Goal: Task Accomplishment & Management: Use online tool/utility

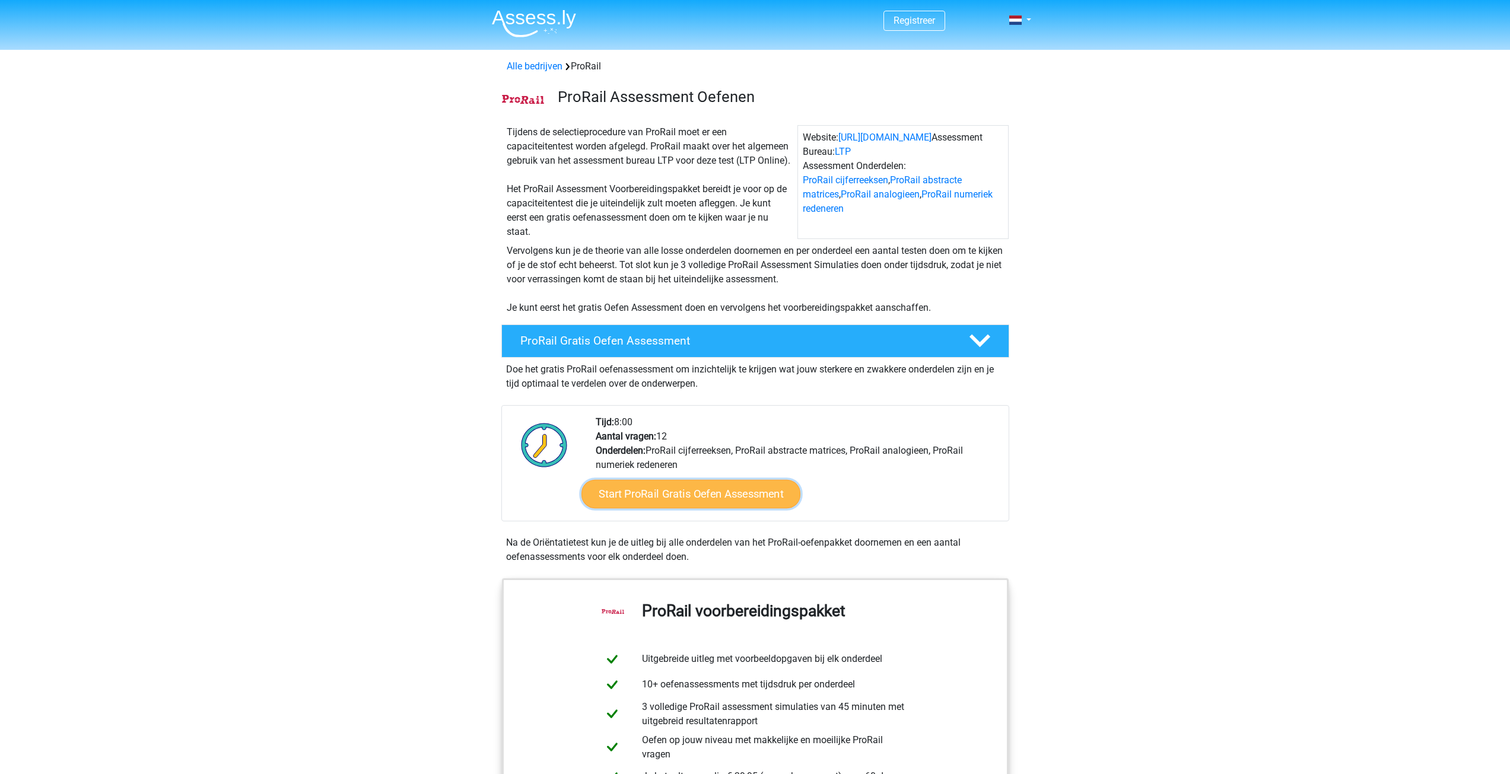
click at [724, 497] on link "Start ProRail Gratis Oefen Assessment" at bounding box center [690, 494] width 219 height 28
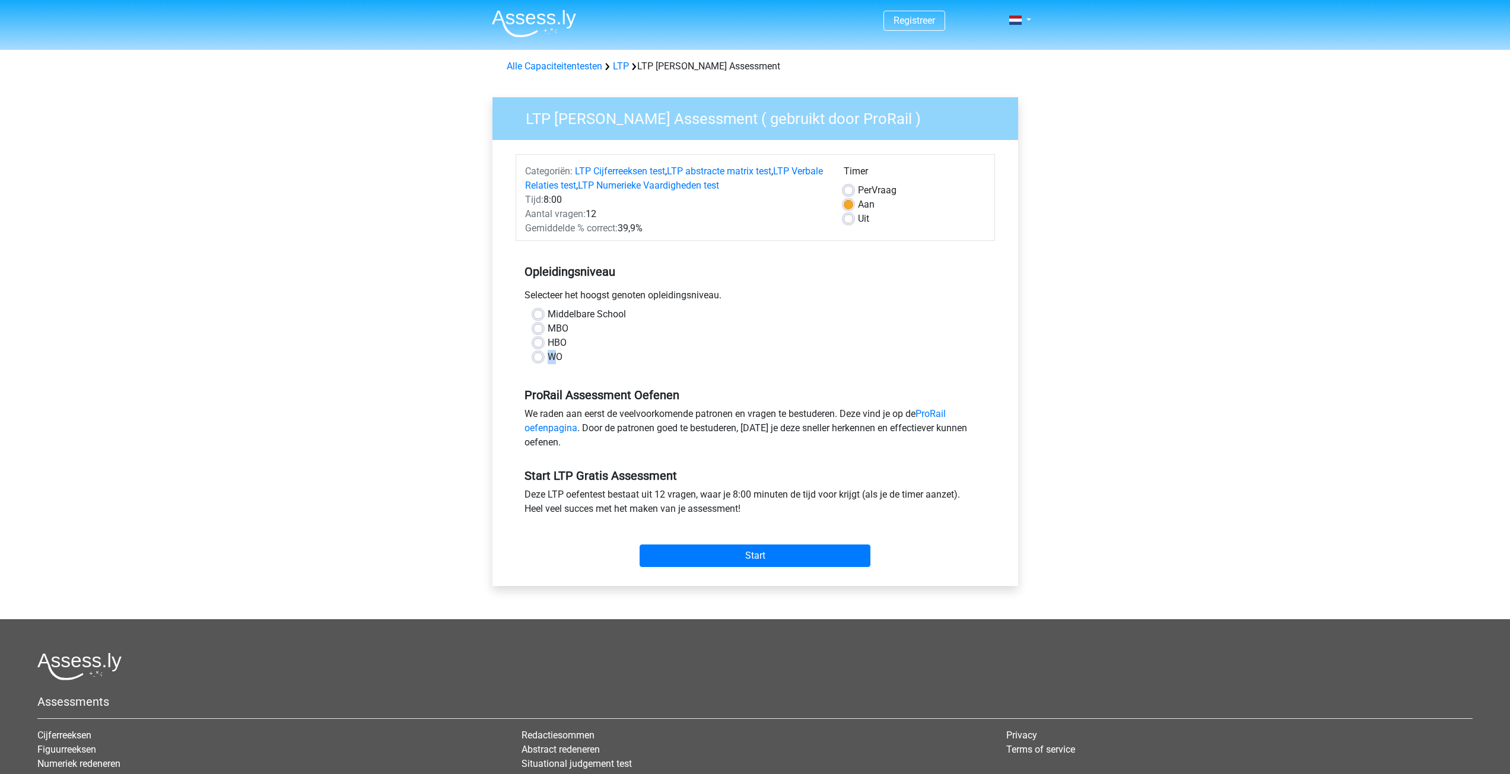
click at [551, 357] on label "WO" at bounding box center [555, 357] width 15 height 14
click at [542, 362] on div "WO" at bounding box center [755, 357] width 444 height 14
click at [548, 358] on label "WO" at bounding box center [555, 357] width 15 height 14
click at [536, 358] on input "WO" at bounding box center [537, 356] width 9 height 12
radio input "true"
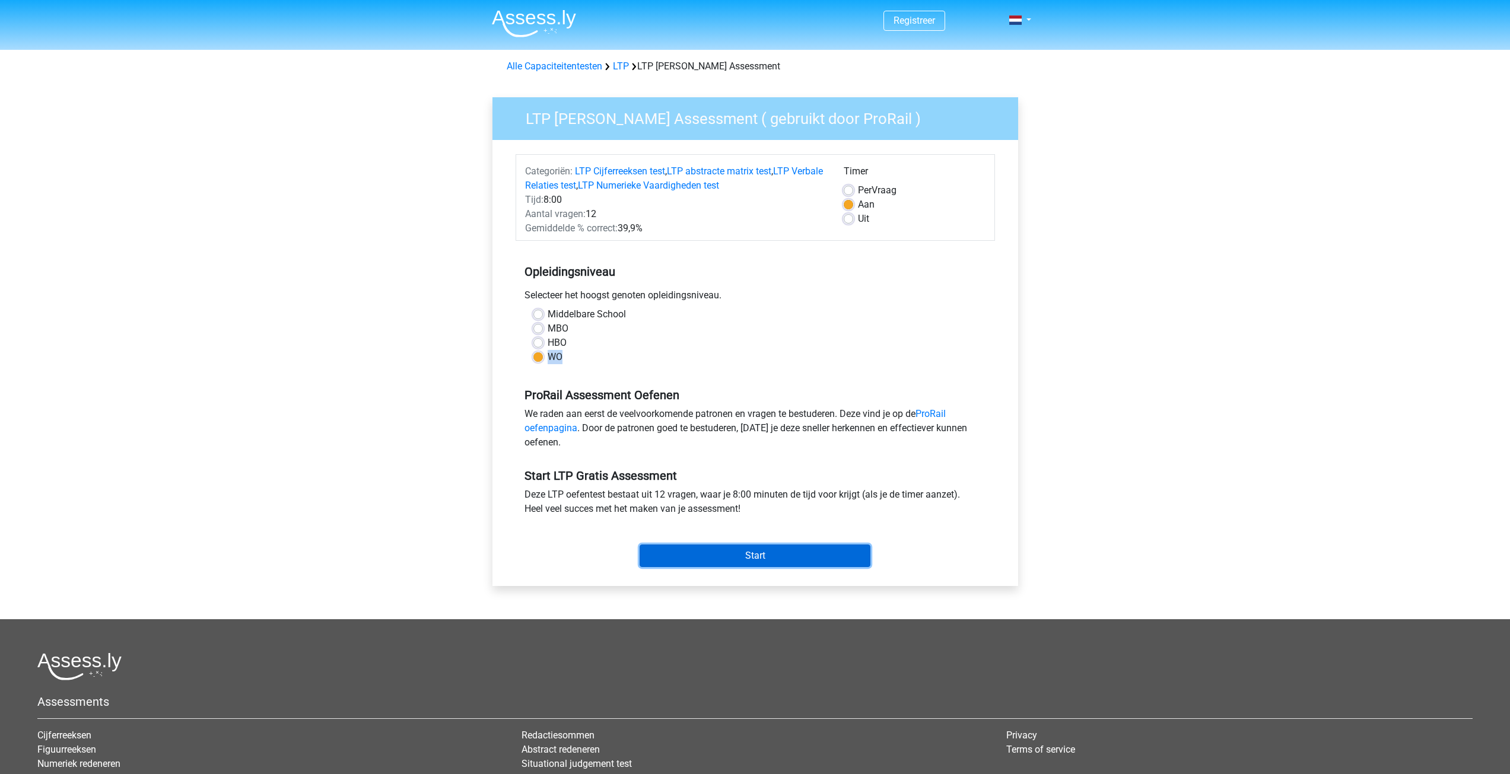
click at [683, 549] on input "Start" at bounding box center [755, 556] width 231 height 23
click at [688, 556] on input "Start" at bounding box center [755, 556] width 231 height 23
click at [500, 275] on div "LTP Gratis Oefen Assessment ( gebruikt door ProRail ) Categoriën: LTP Cijferree…" at bounding box center [755, 341] width 526 height 489
click at [554, 316] on label "Middelbare School" at bounding box center [587, 314] width 78 height 14
click at [543, 316] on input "Middelbare School" at bounding box center [537, 313] width 9 height 12
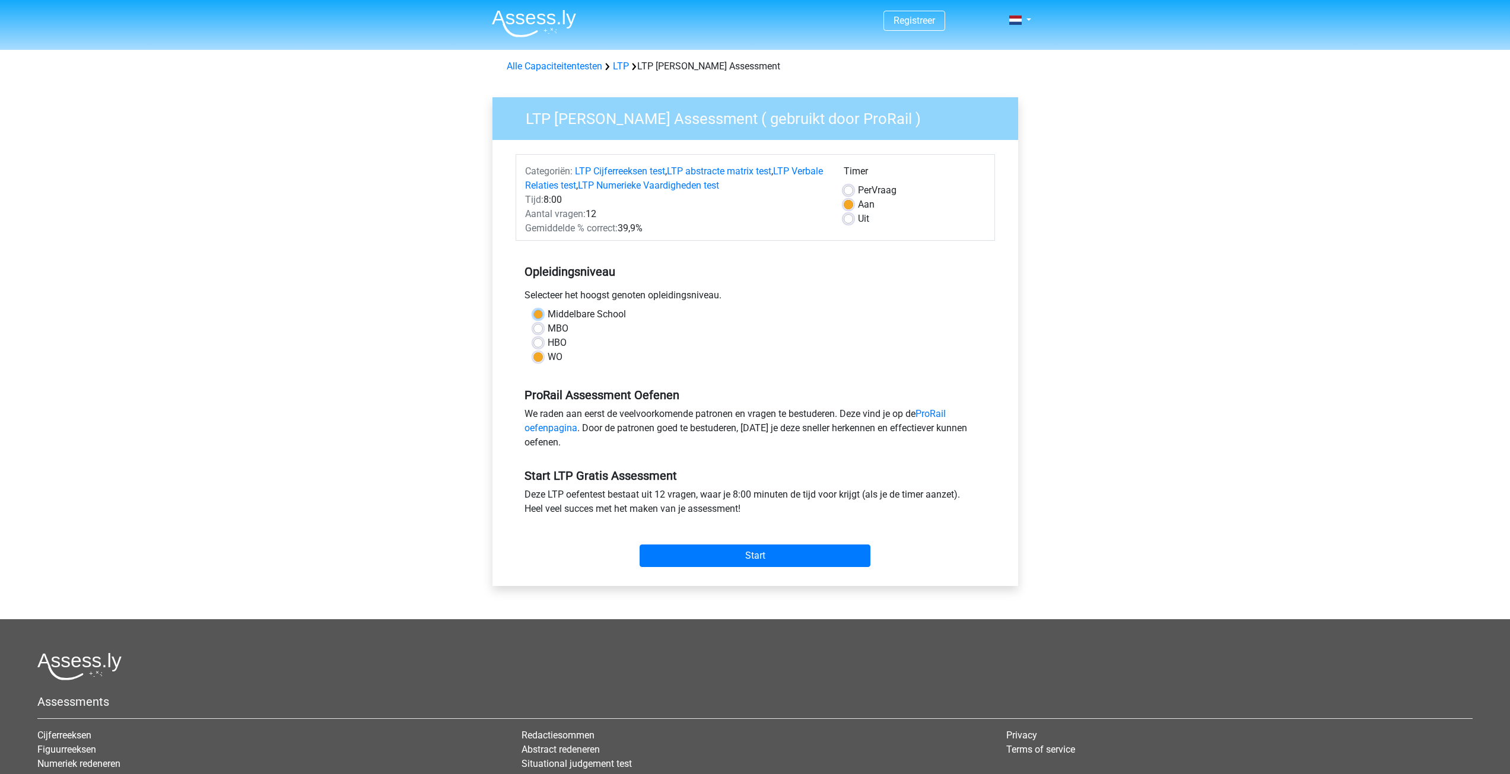
radio input "true"
click at [551, 336] on label "HBO" at bounding box center [557, 343] width 19 height 14
click at [543, 336] on input "HBO" at bounding box center [537, 342] width 9 height 12
radio input "true"
click at [549, 354] on label "WO" at bounding box center [555, 357] width 15 height 14
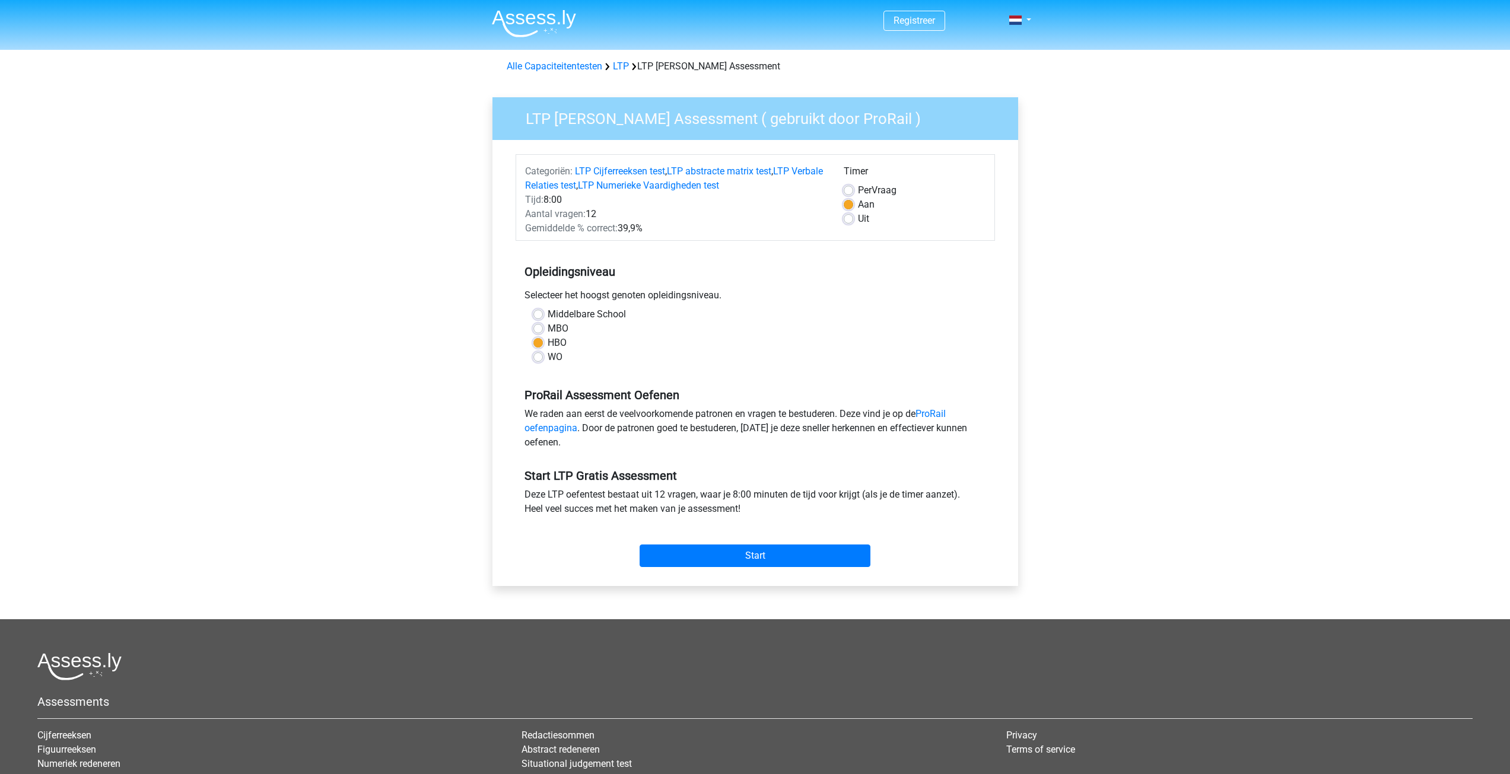
click at [543, 354] on input "WO" at bounding box center [537, 356] width 9 height 12
radio input "true"
click at [543, 344] on div "HBO" at bounding box center [755, 343] width 444 height 14
click at [543, 342] on div "HBO" at bounding box center [755, 343] width 444 height 14
click at [548, 342] on label "HBO" at bounding box center [557, 343] width 19 height 14
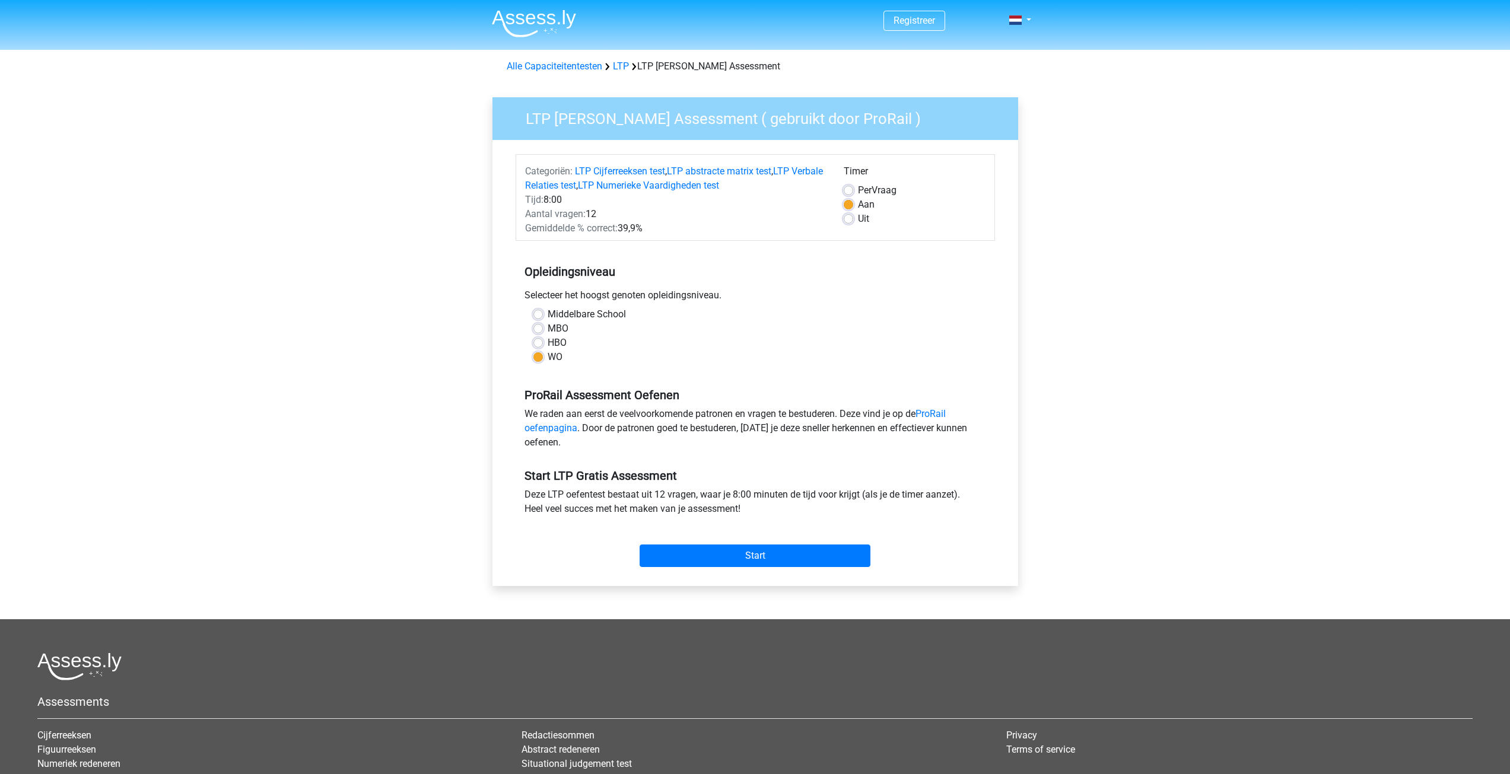
click at [537, 342] on input "HBO" at bounding box center [537, 342] width 9 height 12
radio input "true"
click at [674, 549] on input "Start" at bounding box center [755, 556] width 231 height 23
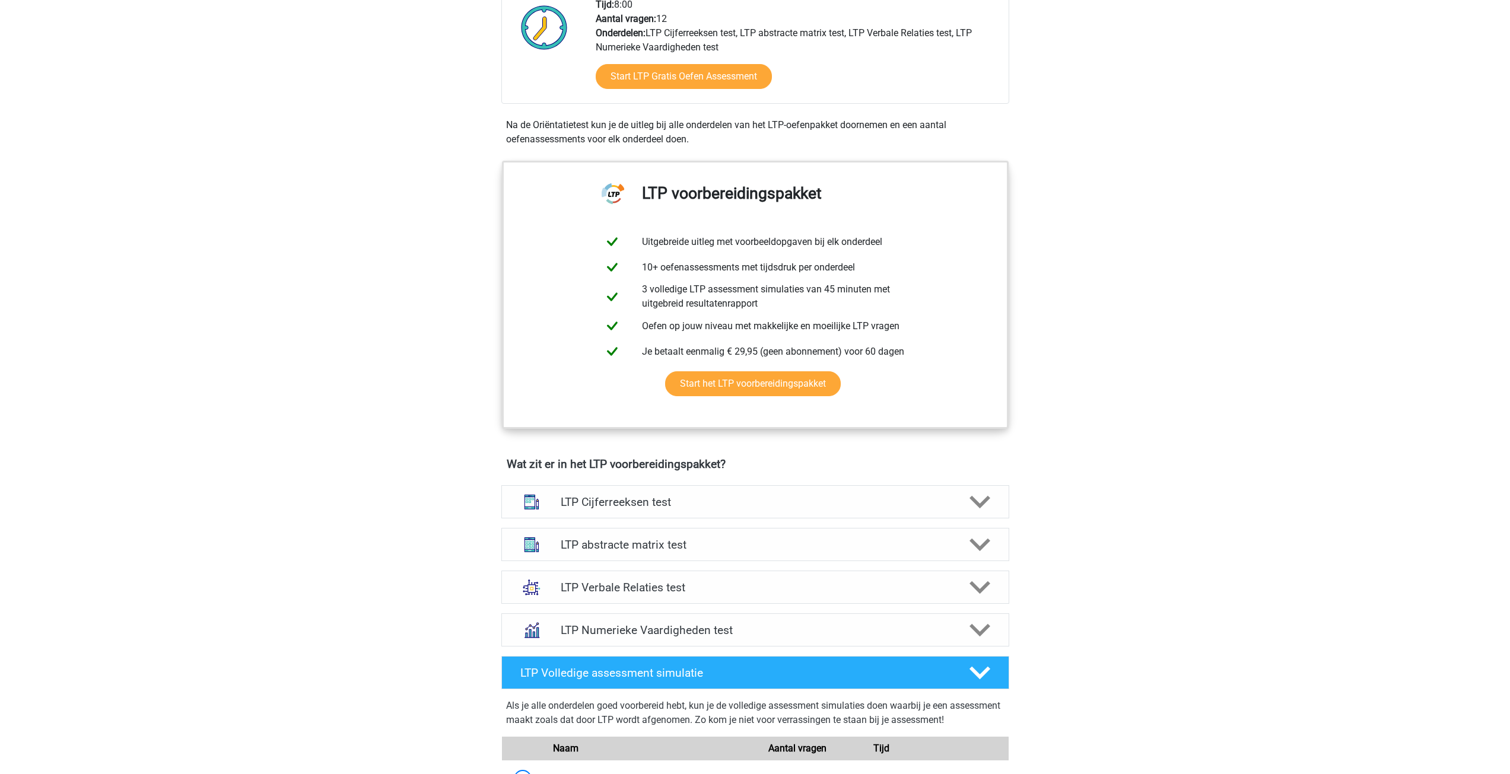
scroll to position [475, 0]
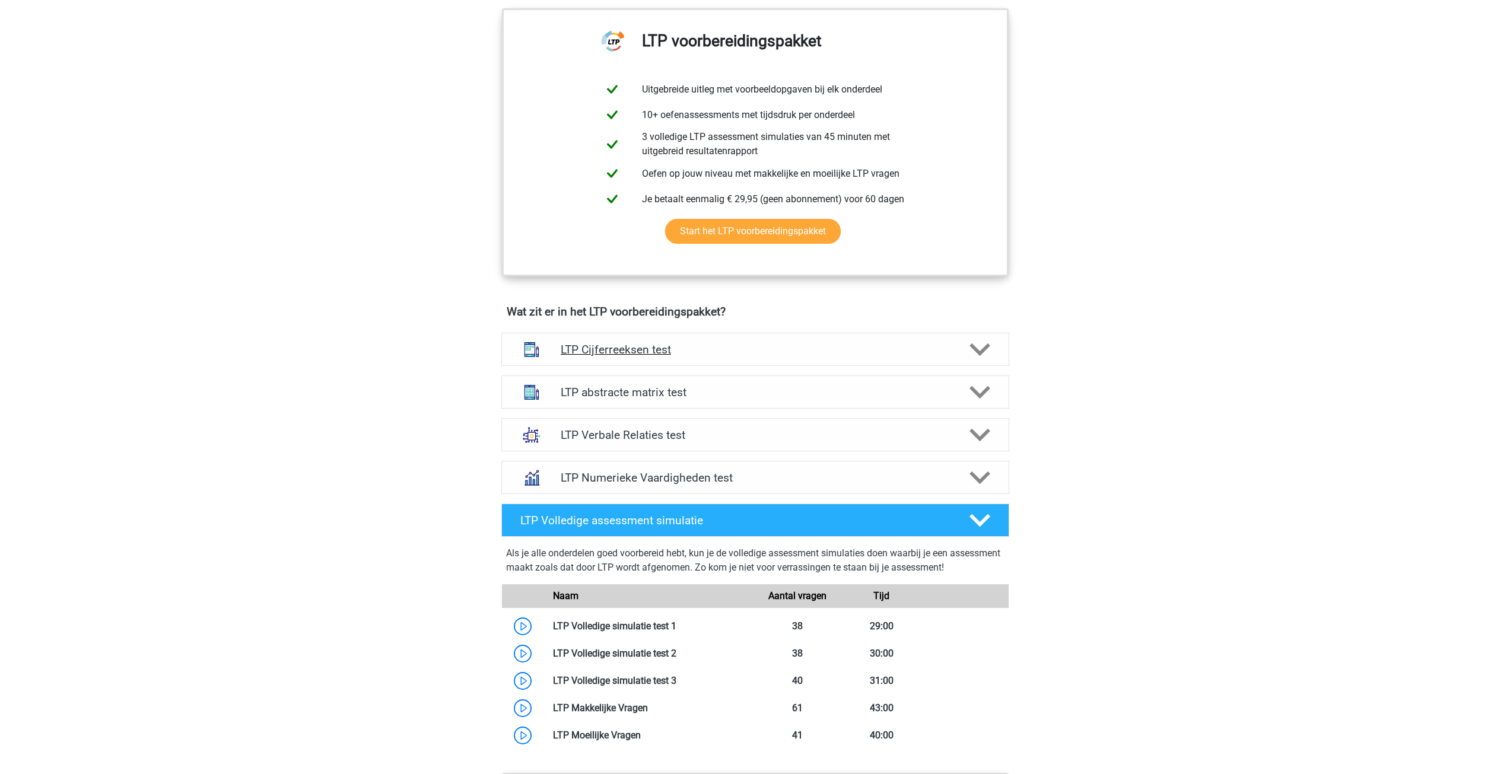
click at [836, 360] on div "LTP Cijferreeksen test" at bounding box center [755, 349] width 508 height 33
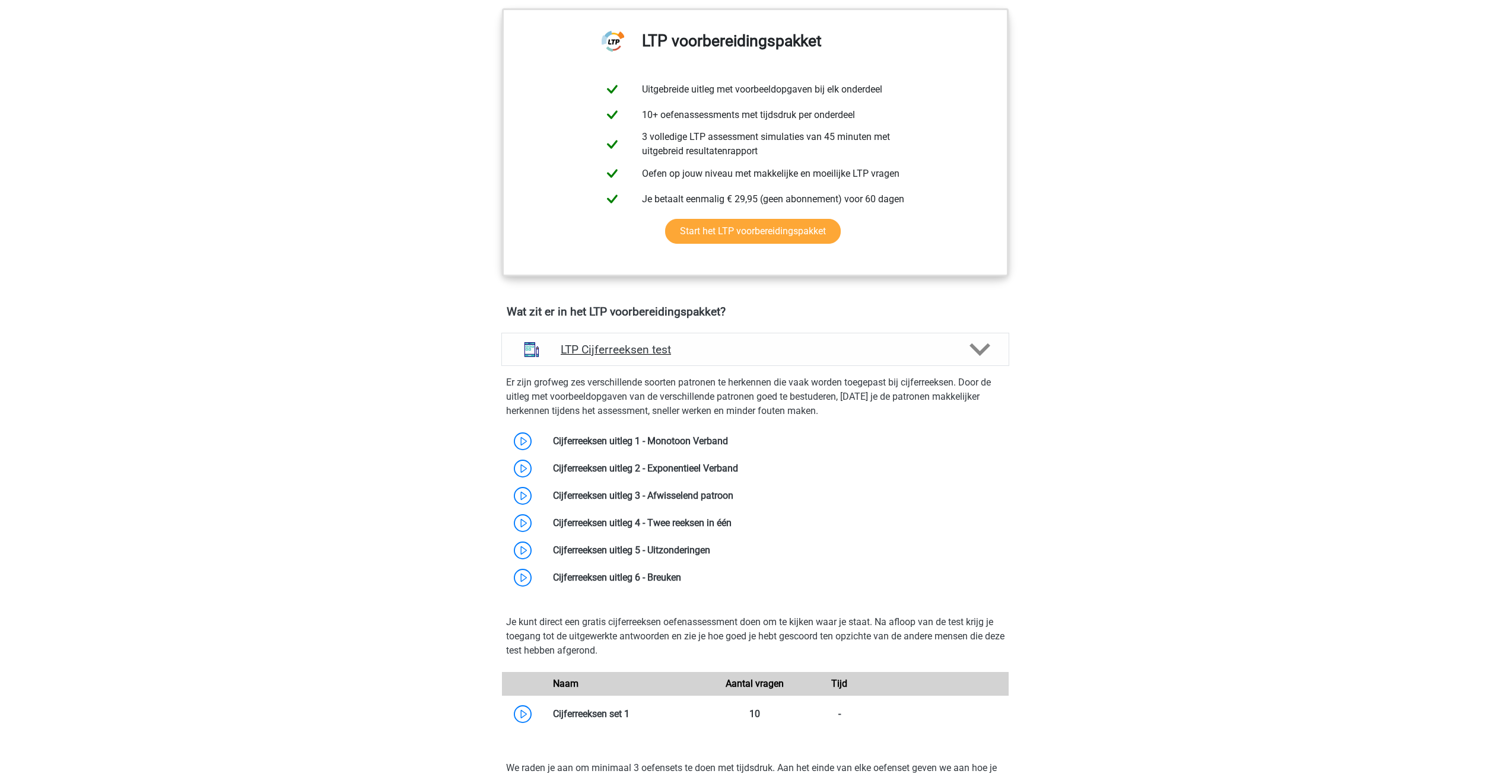
click at [836, 360] on div "LTP Cijferreeksen test" at bounding box center [755, 349] width 508 height 33
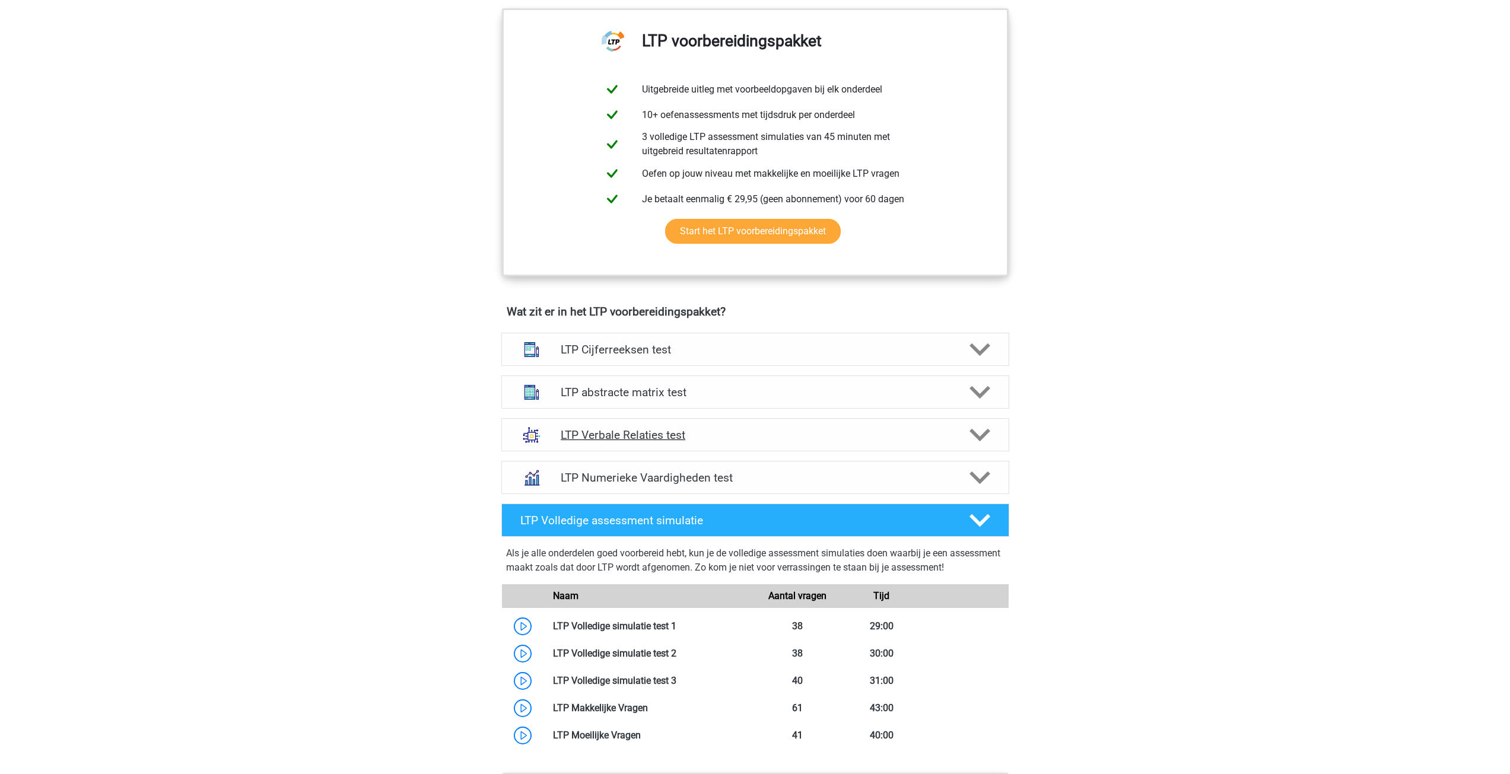
click at [857, 425] on div "LTP Verbale Relaties test" at bounding box center [755, 434] width 508 height 33
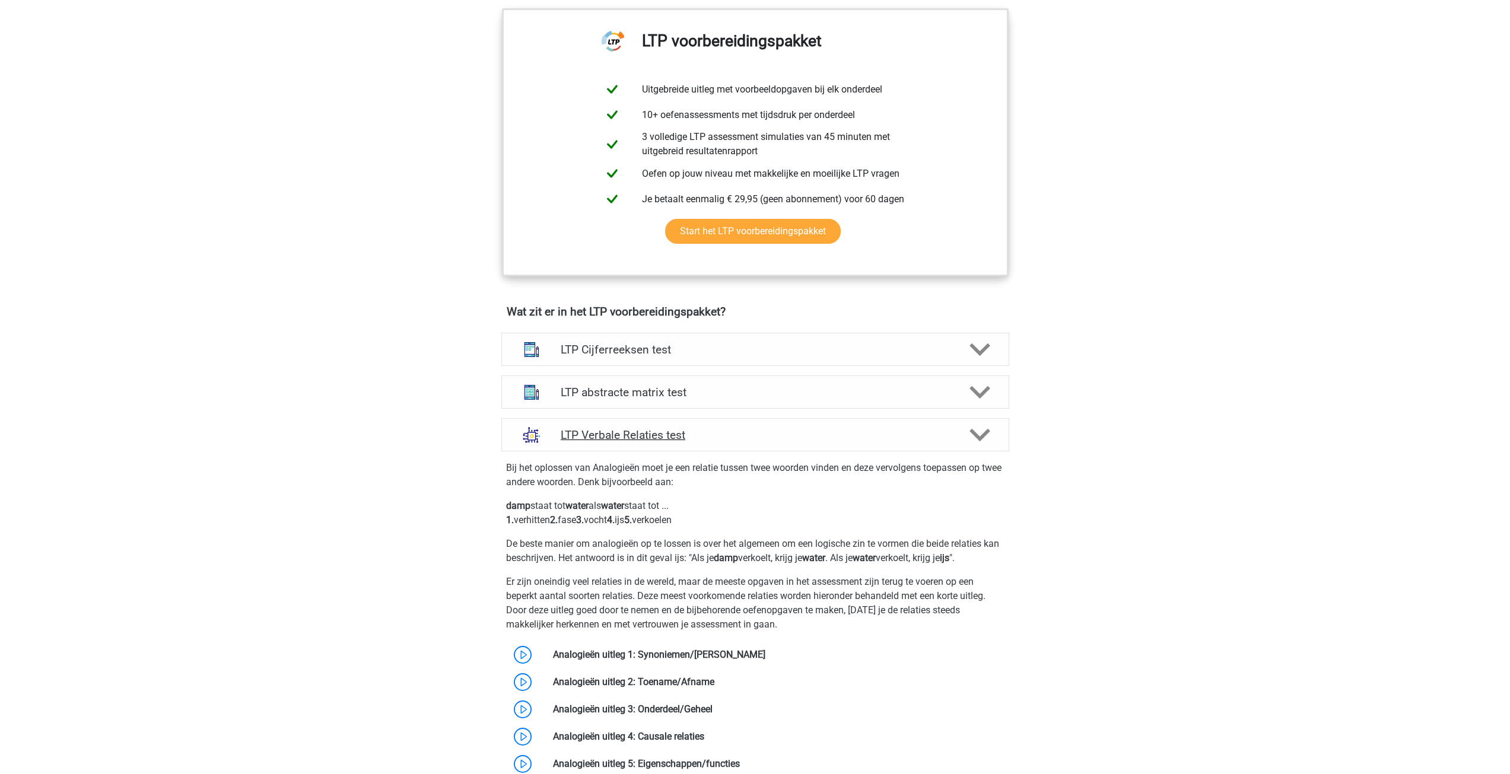
click at [859, 426] on div "LTP Verbale Relaties test" at bounding box center [755, 434] width 508 height 33
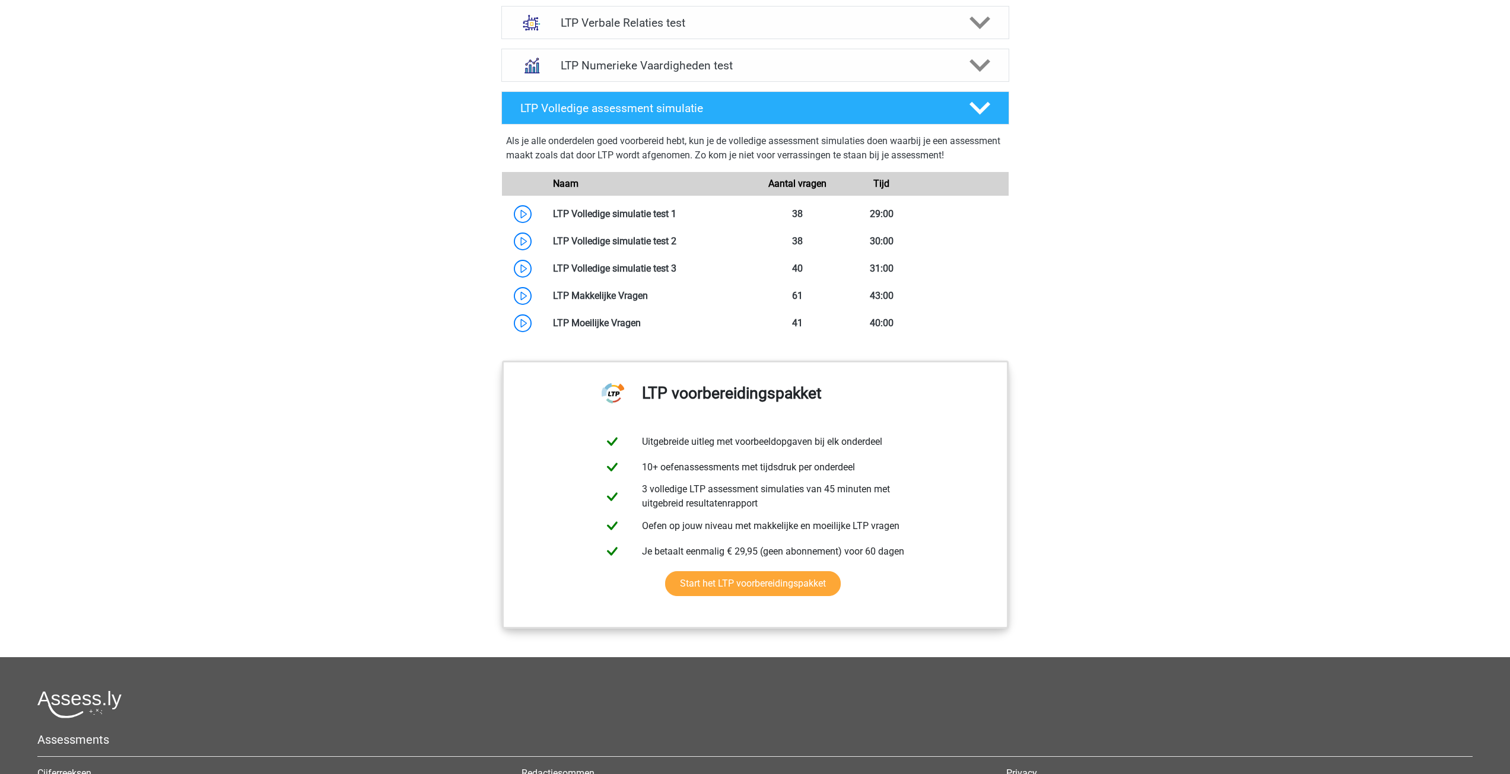
scroll to position [890, 0]
